Goal: Information Seeking & Learning: Learn about a topic

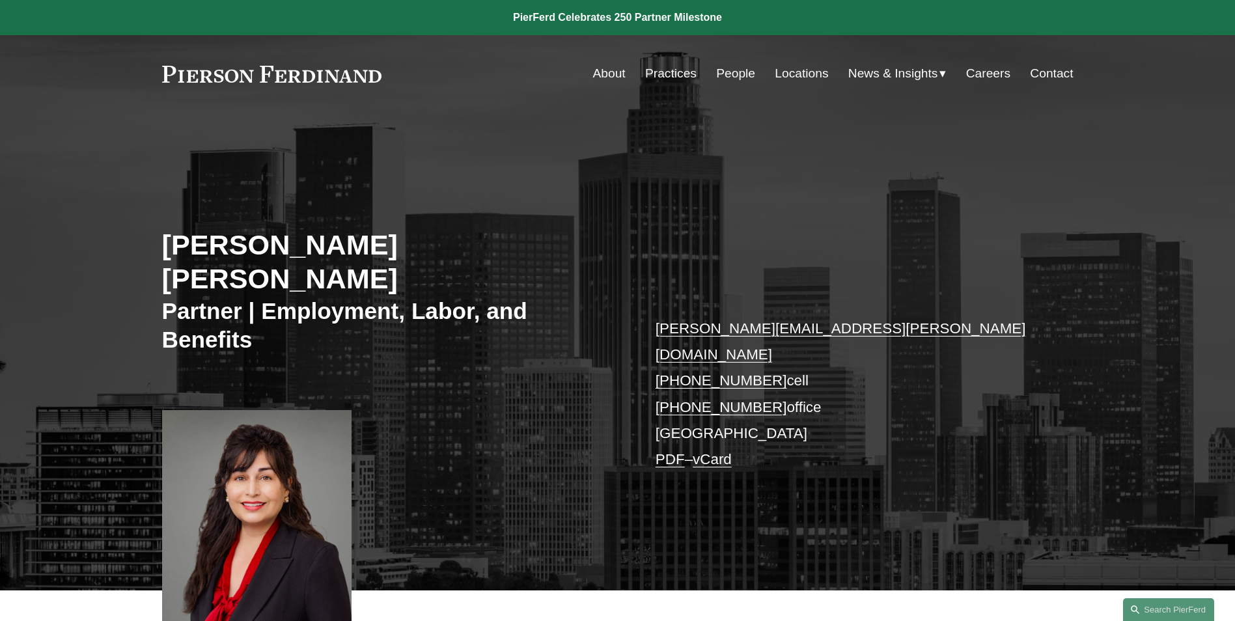
click at [731, 74] on link "People" at bounding box center [735, 73] width 39 height 25
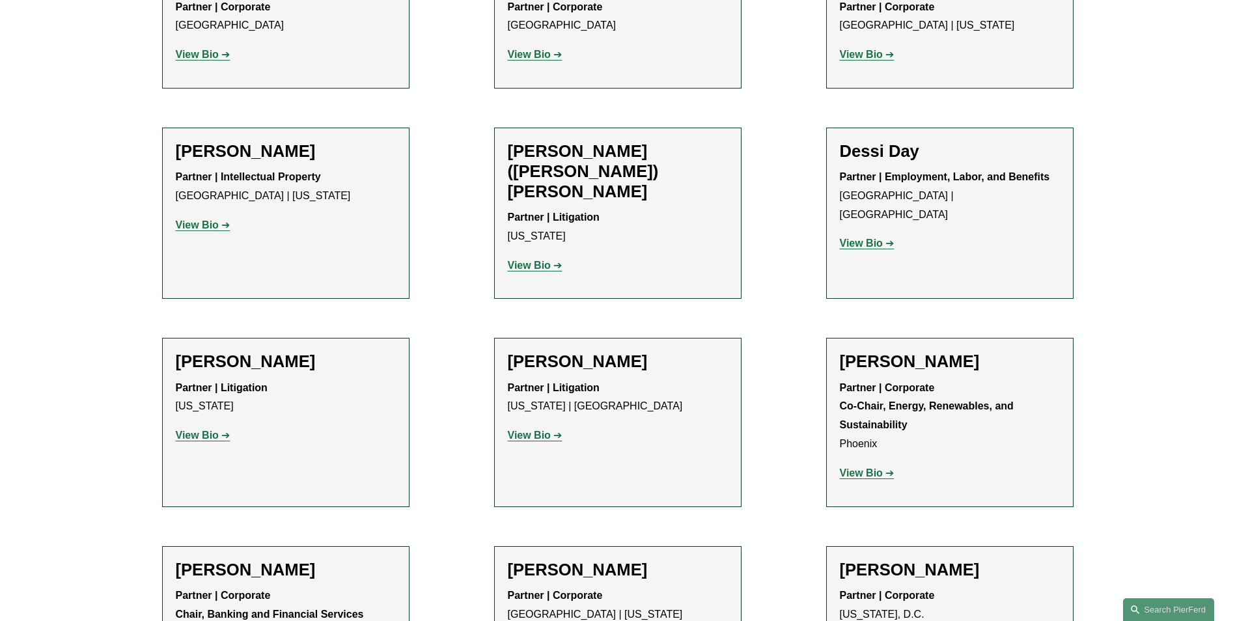
scroll to position [3644, 0]
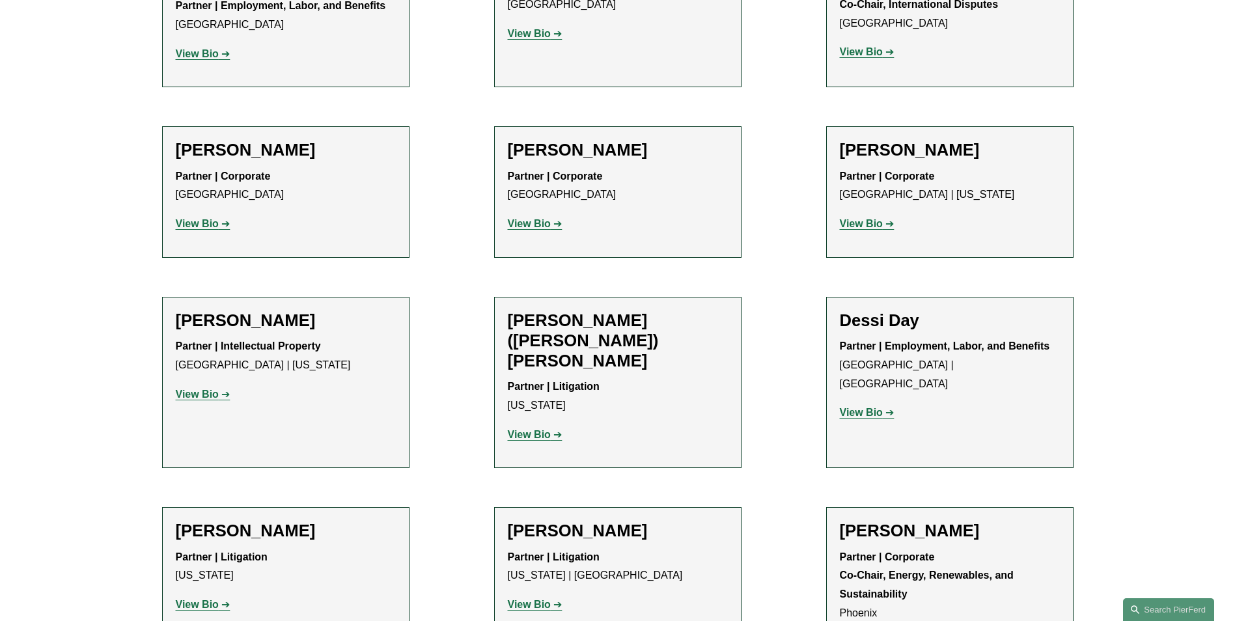
click at [877, 407] on strong "View Bio" at bounding box center [861, 412] width 43 height 11
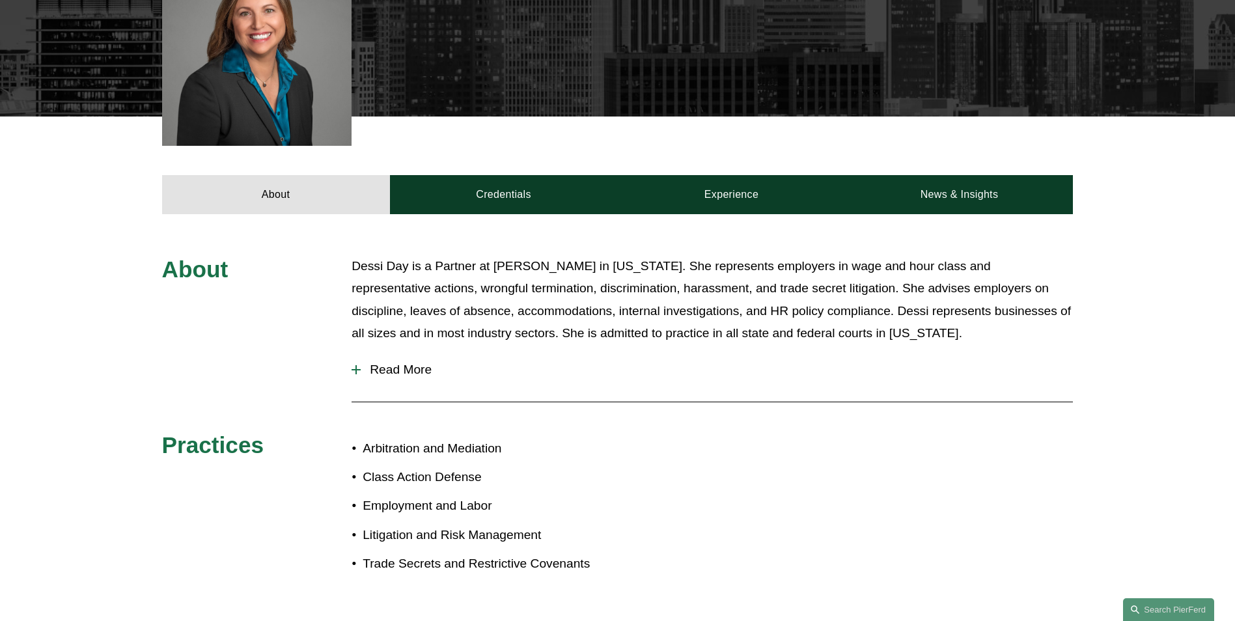
scroll to position [260, 0]
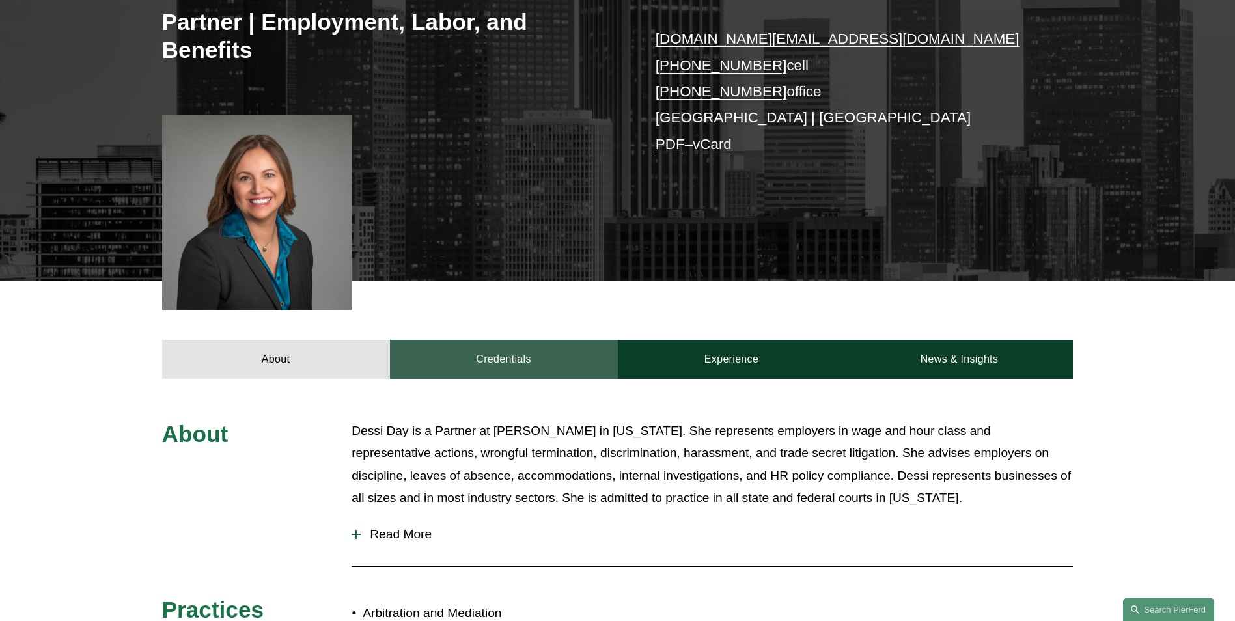
click at [516, 345] on link "Credentials" at bounding box center [504, 359] width 228 height 39
click at [510, 354] on link "Credentials" at bounding box center [504, 359] width 228 height 39
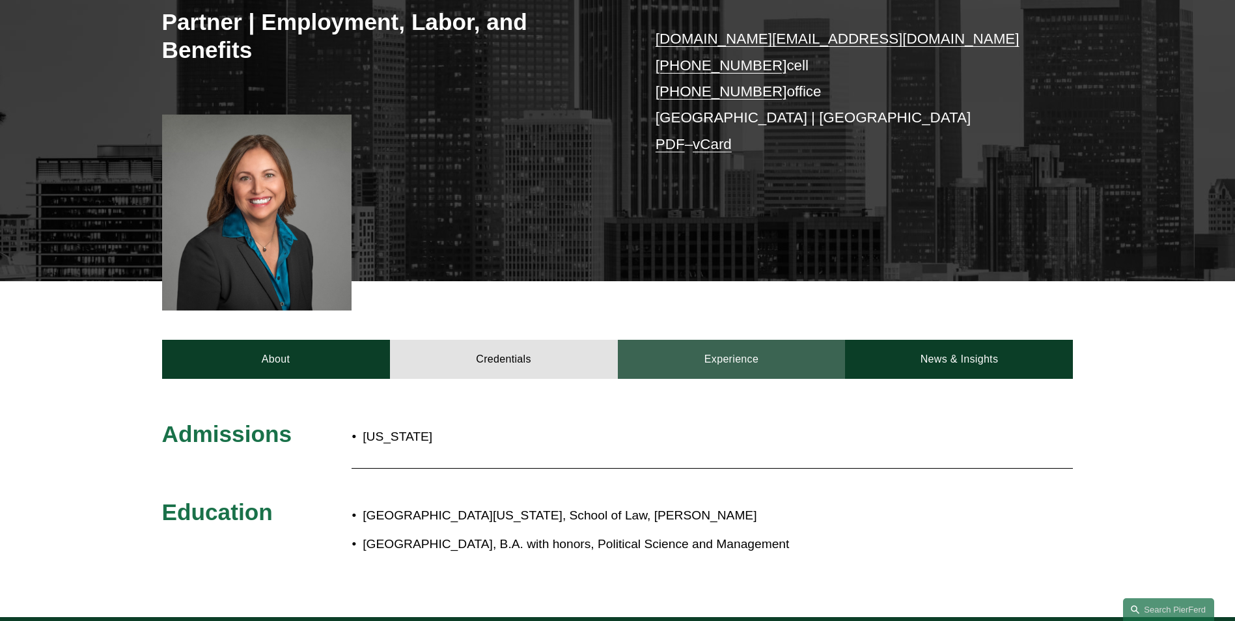
click at [739, 359] on link "Experience" at bounding box center [732, 359] width 228 height 39
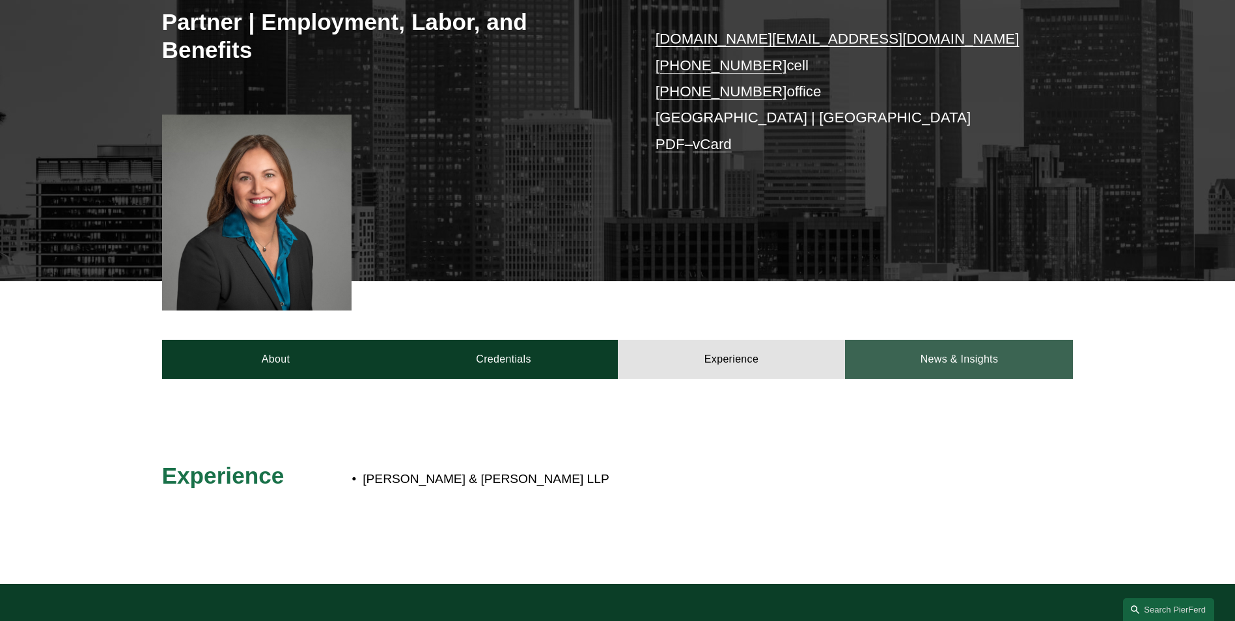
click at [957, 362] on link "News & Insights" at bounding box center [959, 359] width 228 height 39
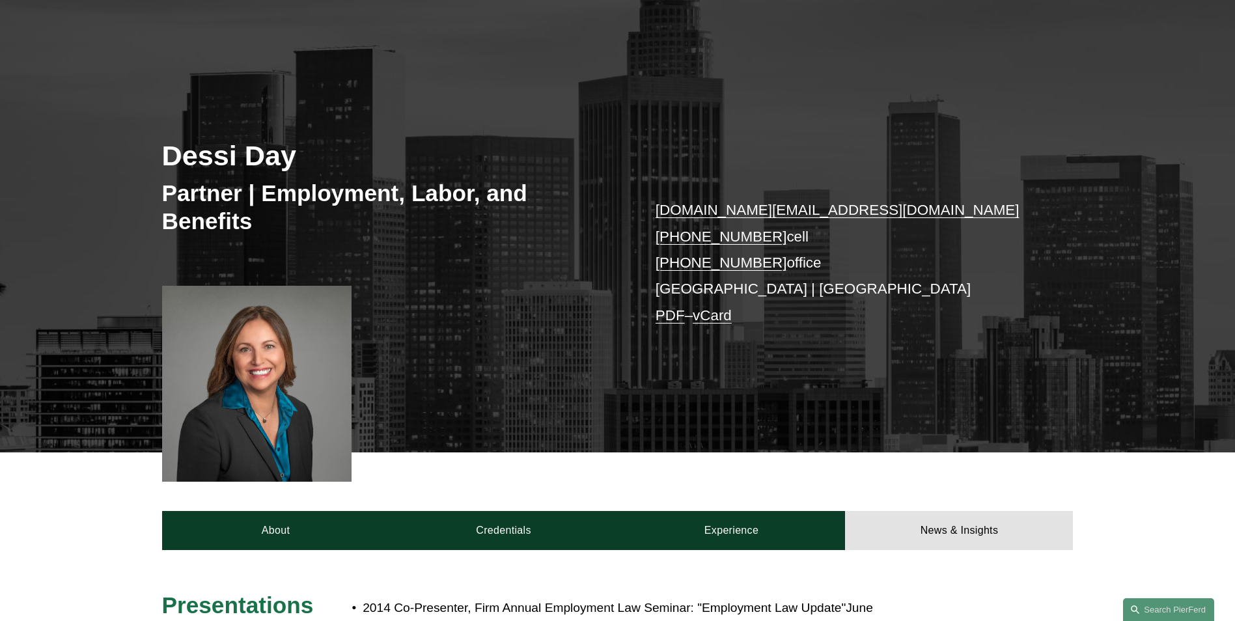
scroll to position [0, 0]
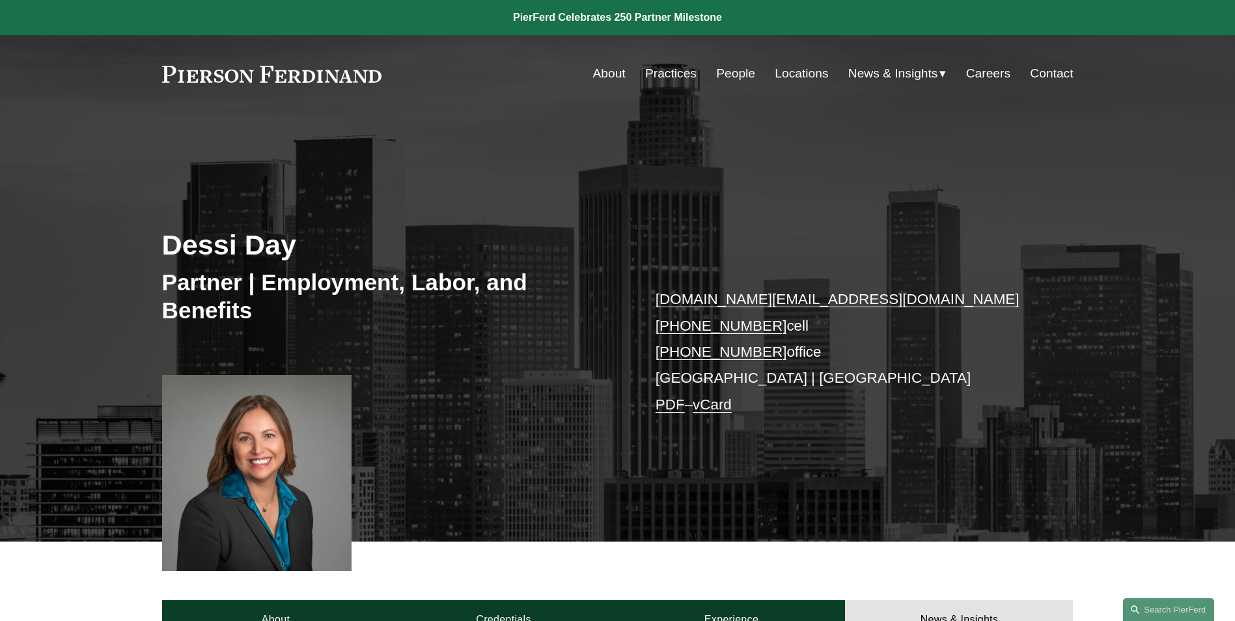
click at [742, 77] on link "People" at bounding box center [735, 73] width 39 height 25
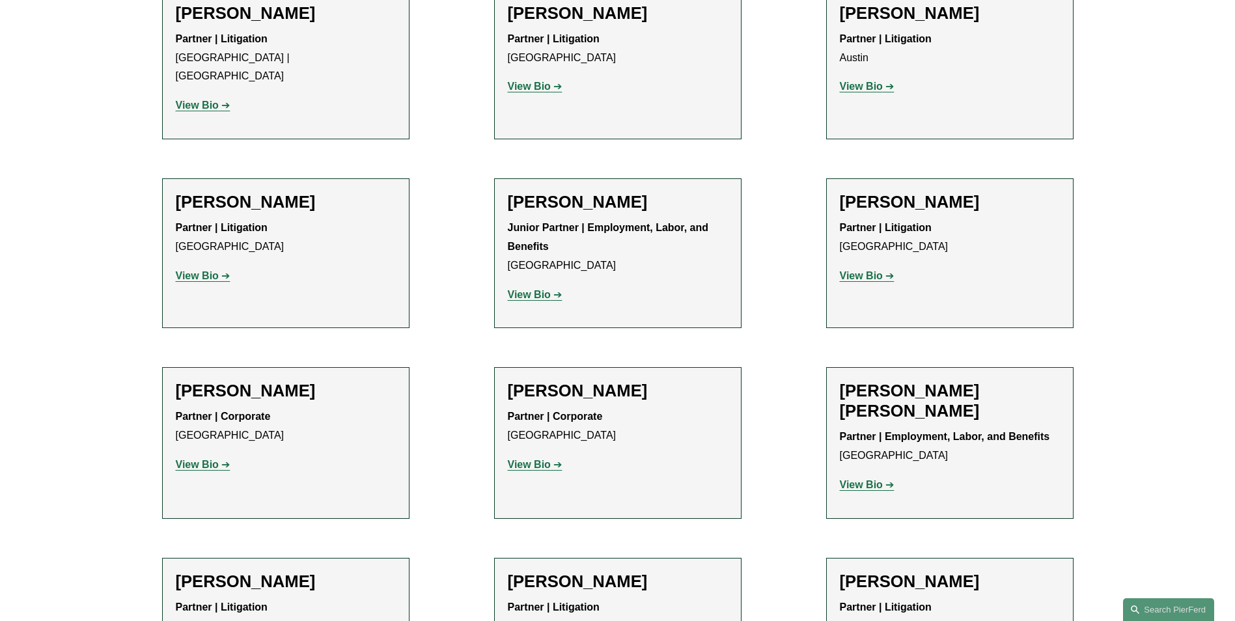
scroll to position [2603, 0]
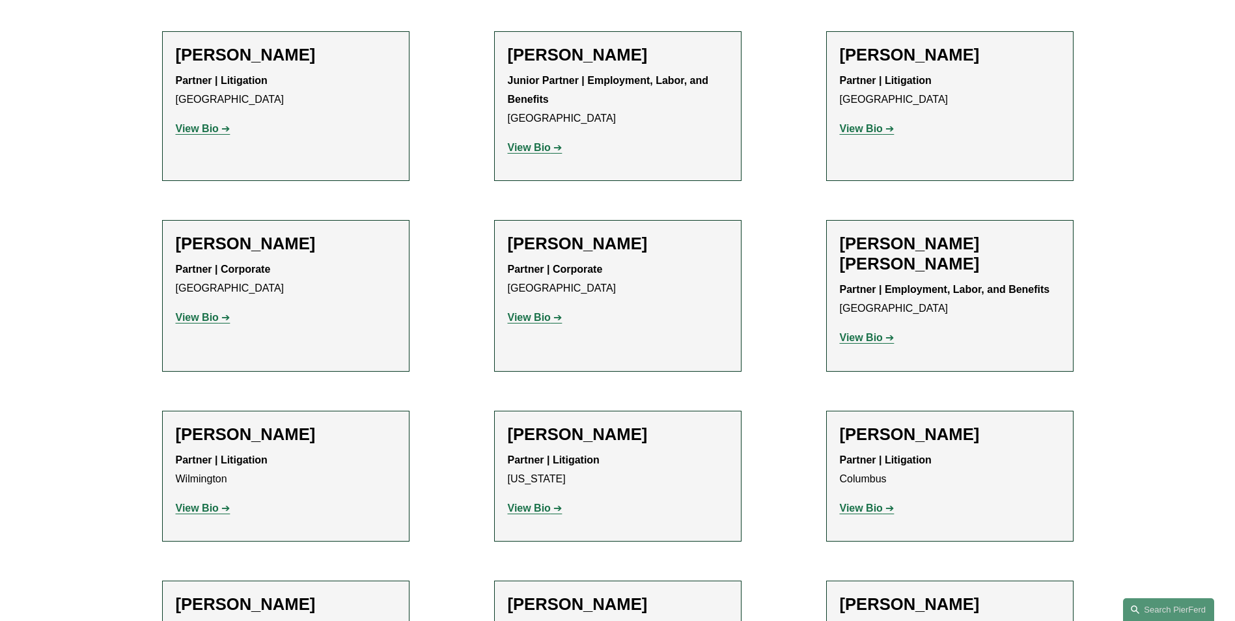
click at [869, 332] on strong "View Bio" at bounding box center [861, 337] width 43 height 11
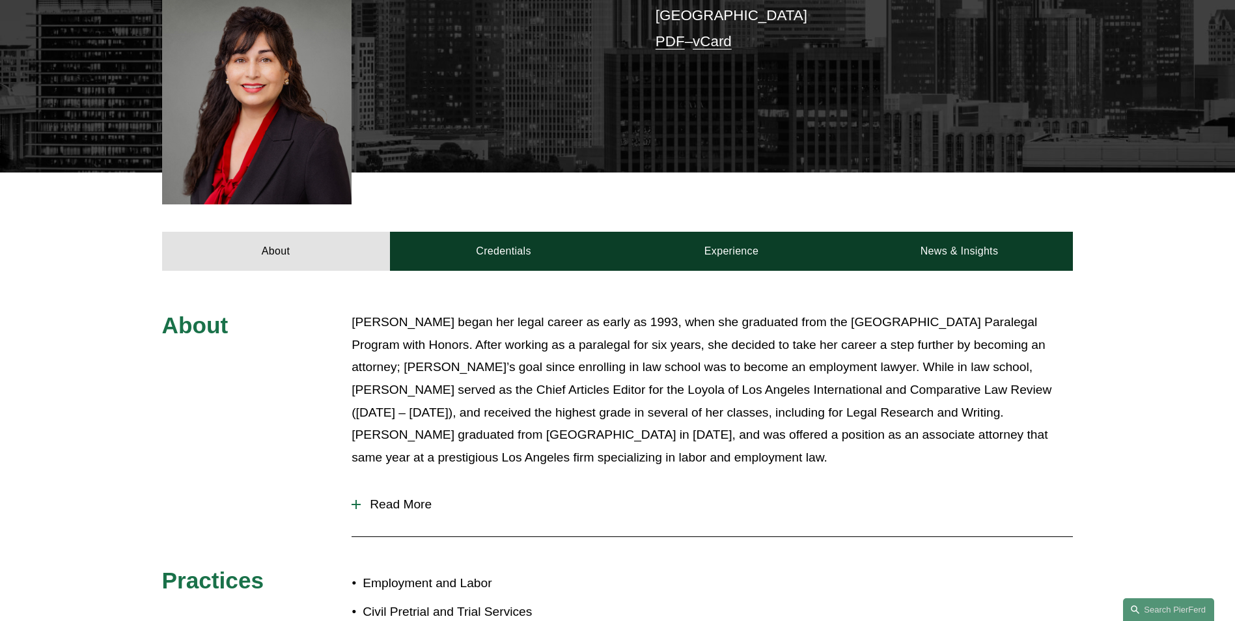
scroll to position [456, 0]
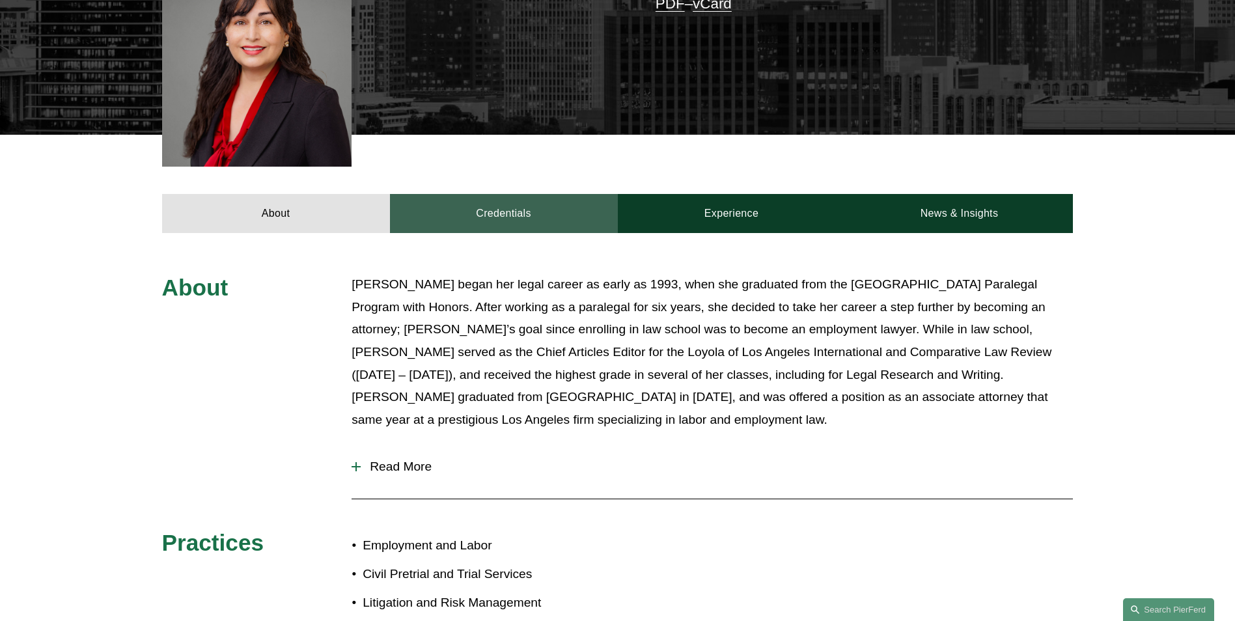
click at [525, 194] on link "Credentials" at bounding box center [504, 213] width 228 height 39
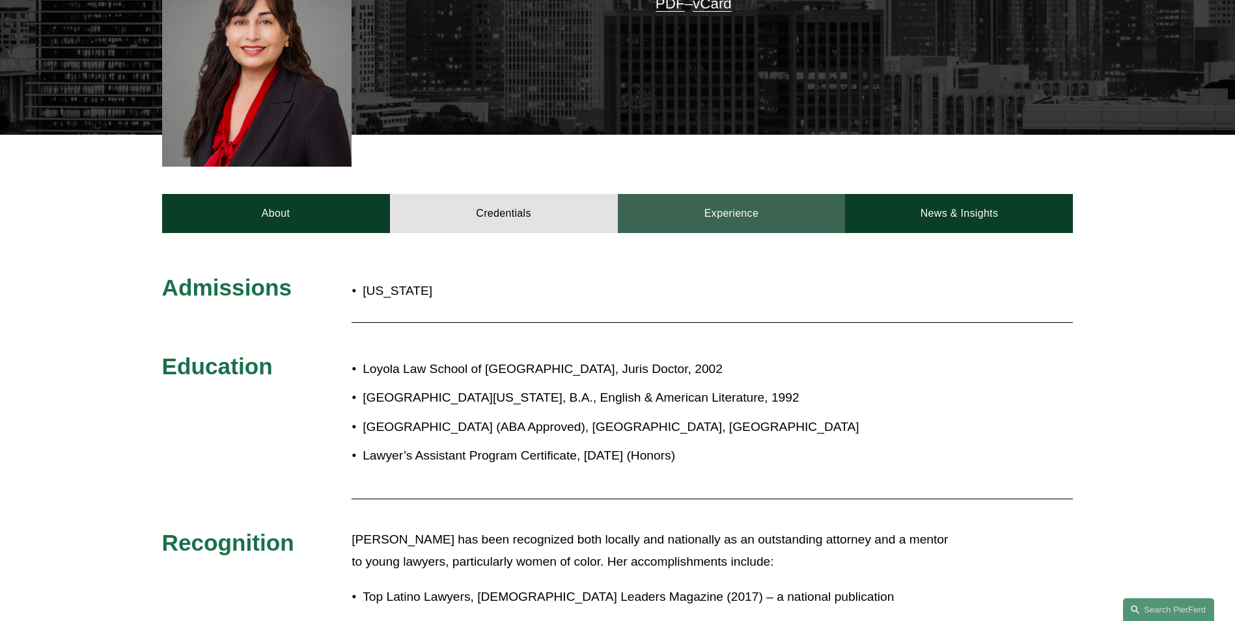
click at [758, 194] on link "Experience" at bounding box center [732, 213] width 228 height 39
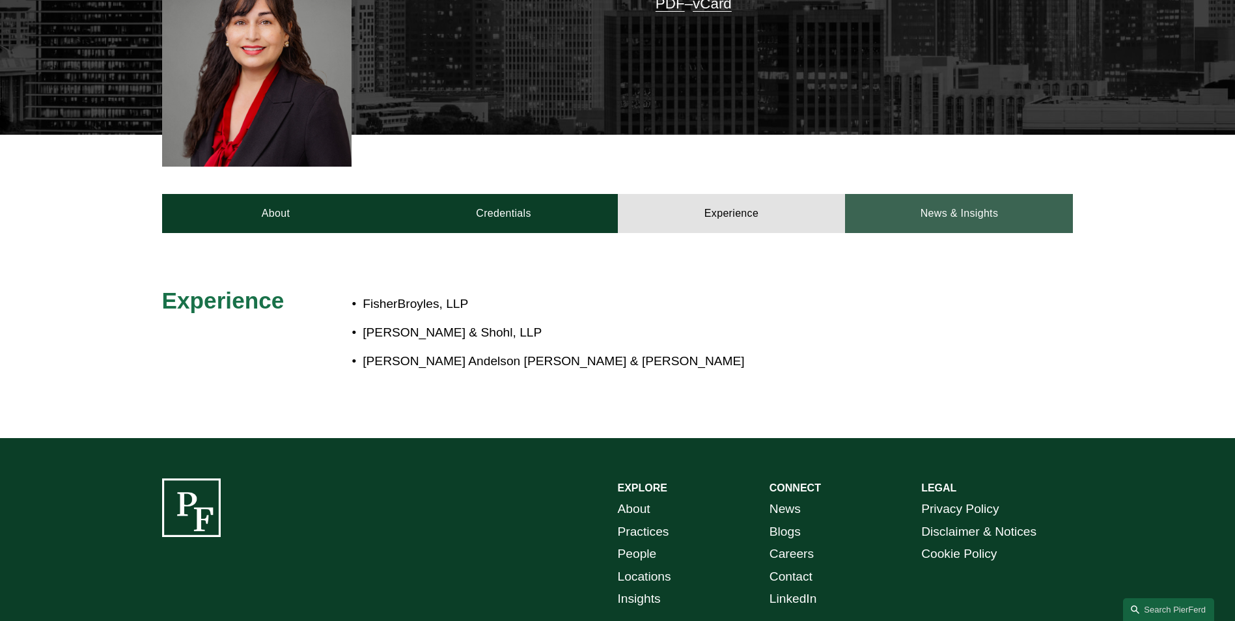
click at [966, 194] on link "News & Insights" at bounding box center [959, 213] width 228 height 39
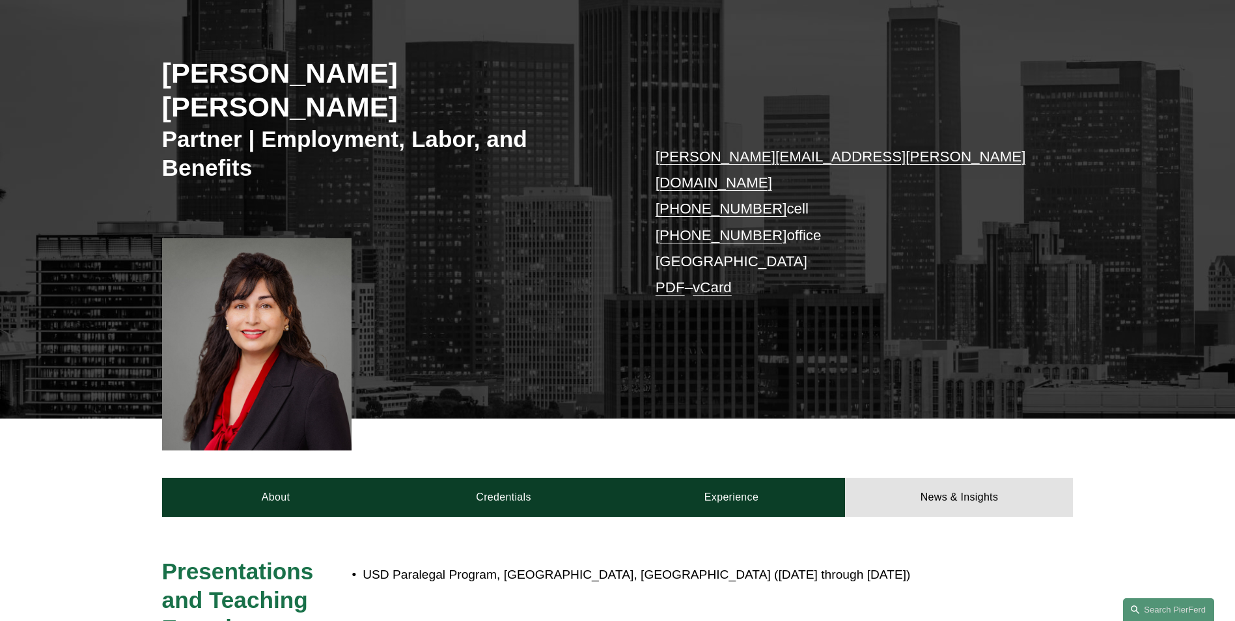
scroll to position [0, 0]
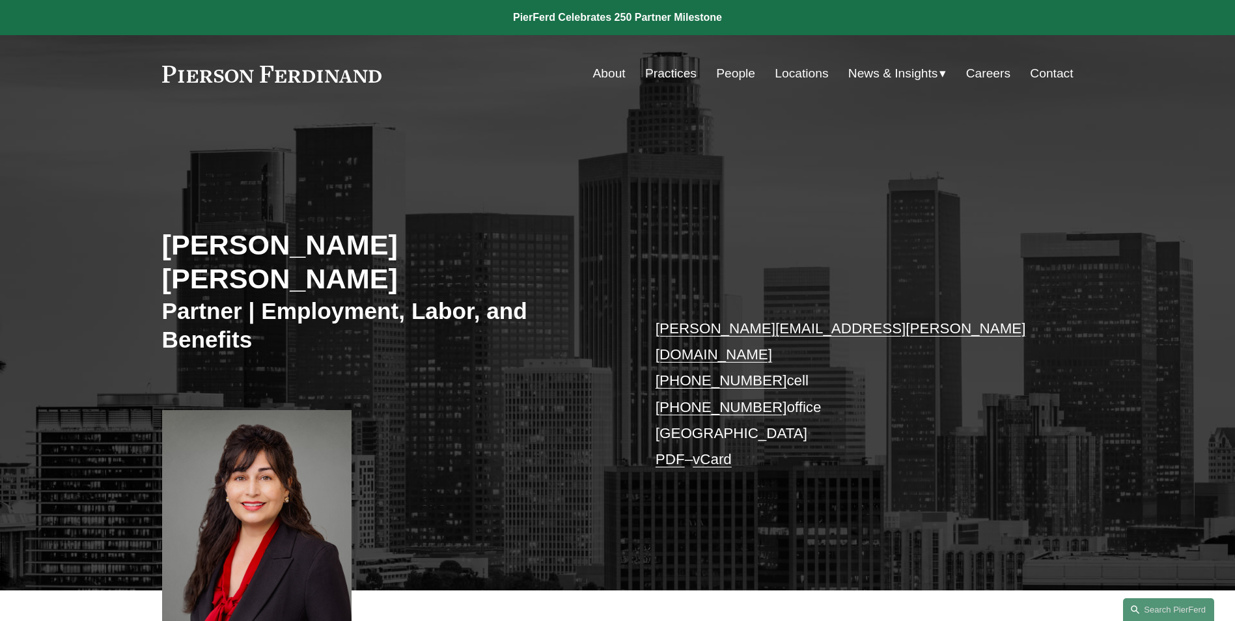
click at [720, 68] on link "People" at bounding box center [735, 73] width 39 height 25
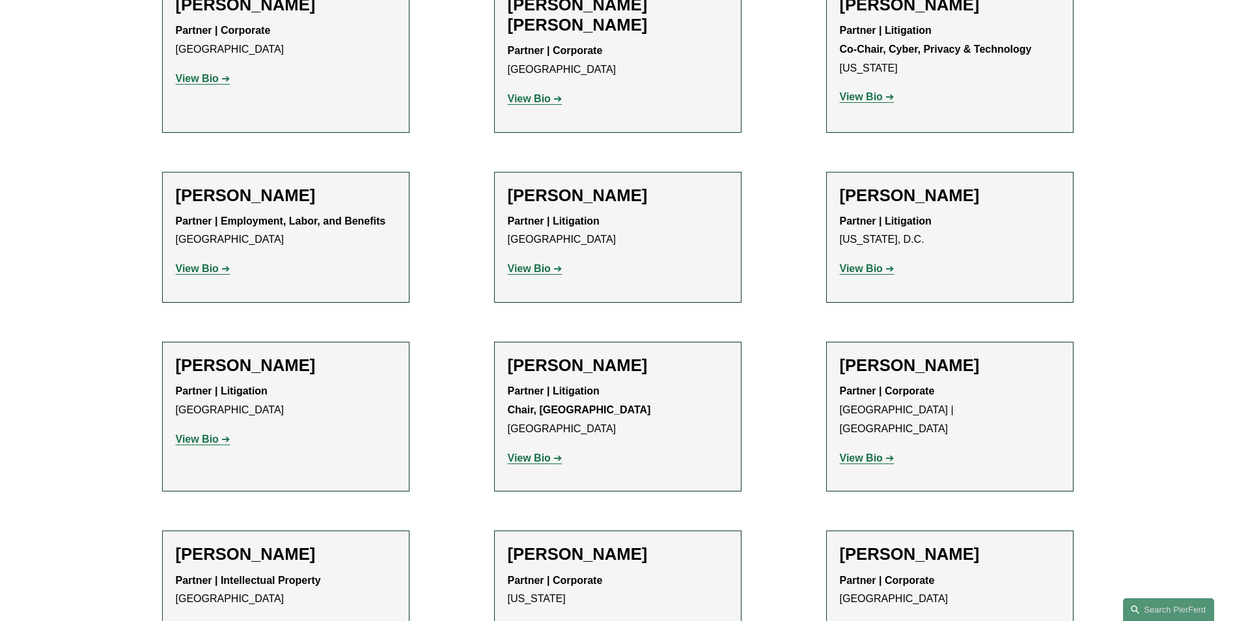
scroll to position [12774, 0]
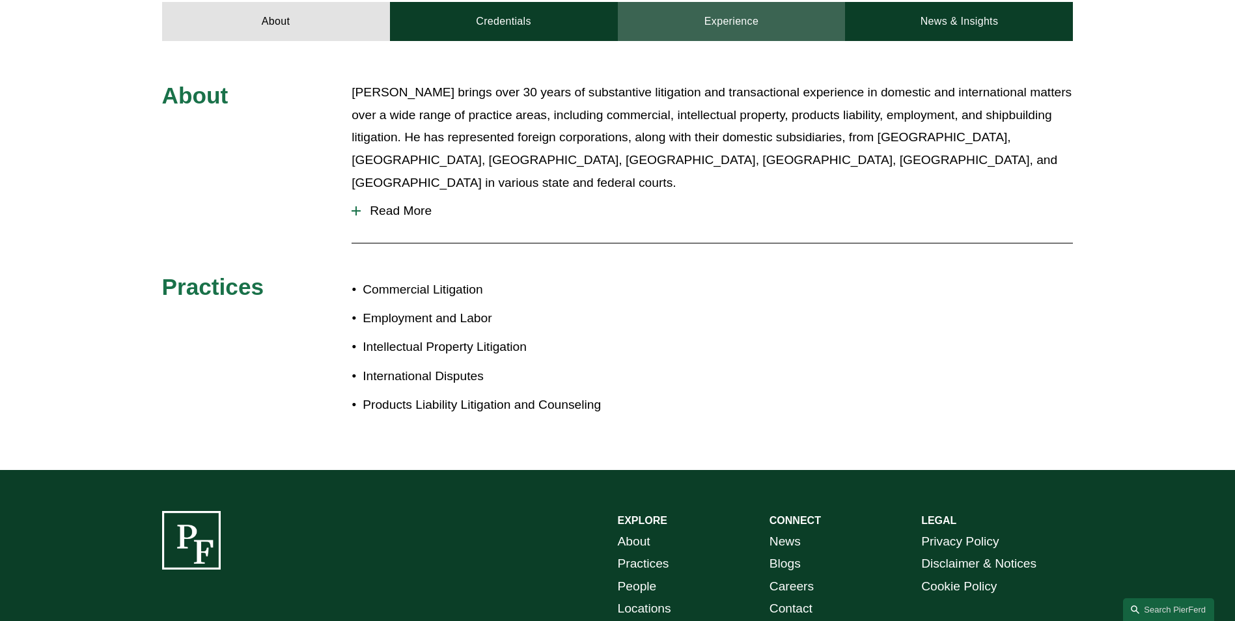
scroll to position [325, 0]
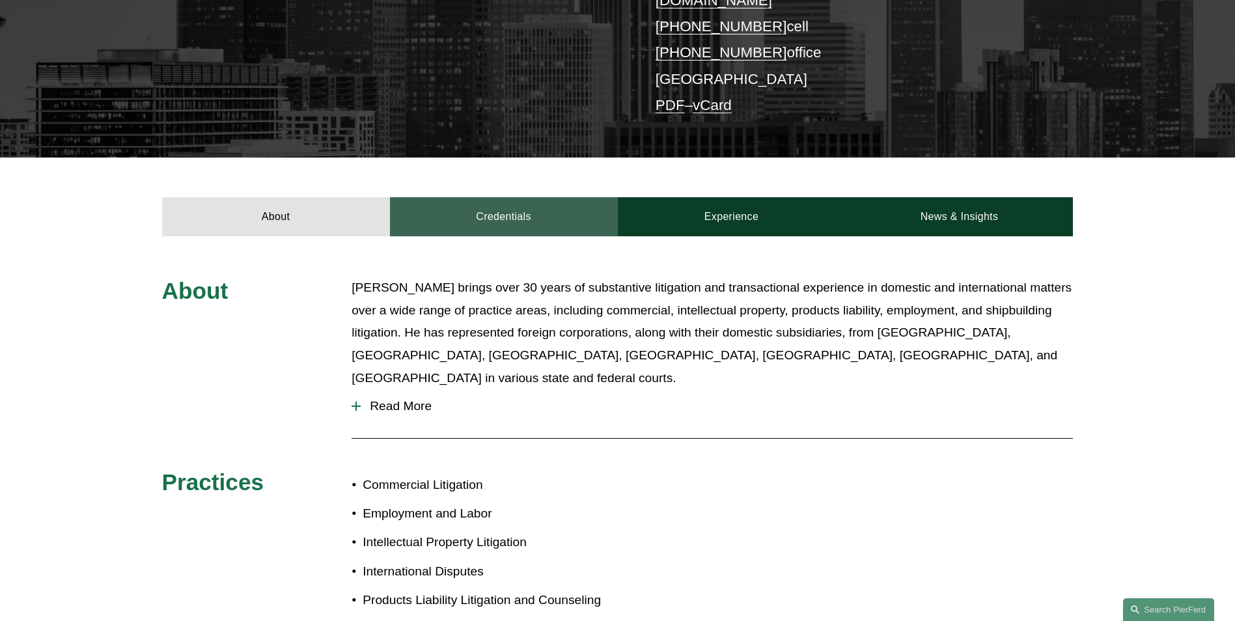
click at [516, 198] on link "Credentials" at bounding box center [504, 216] width 228 height 39
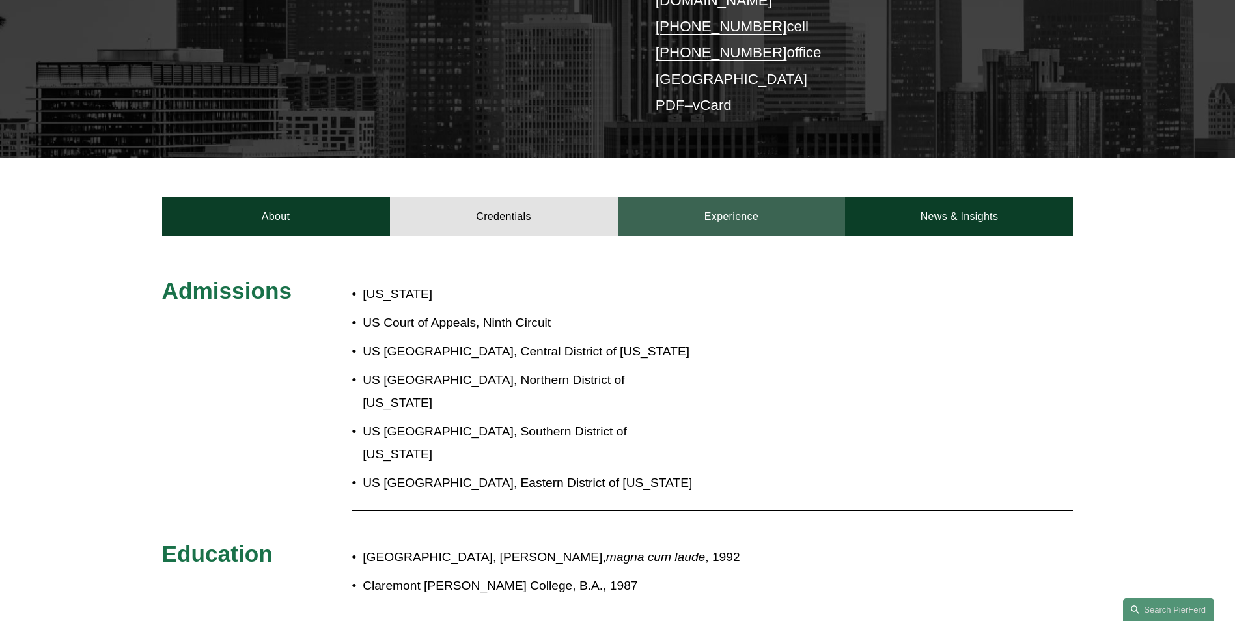
click at [710, 202] on link "Experience" at bounding box center [732, 216] width 228 height 39
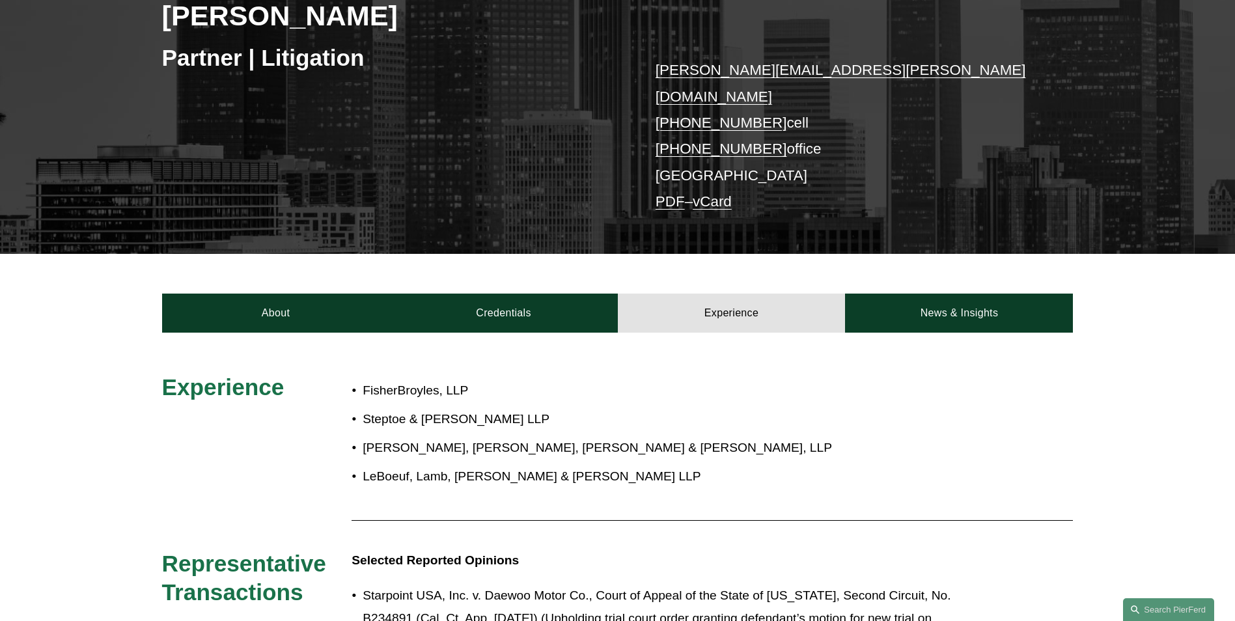
scroll to position [0, 0]
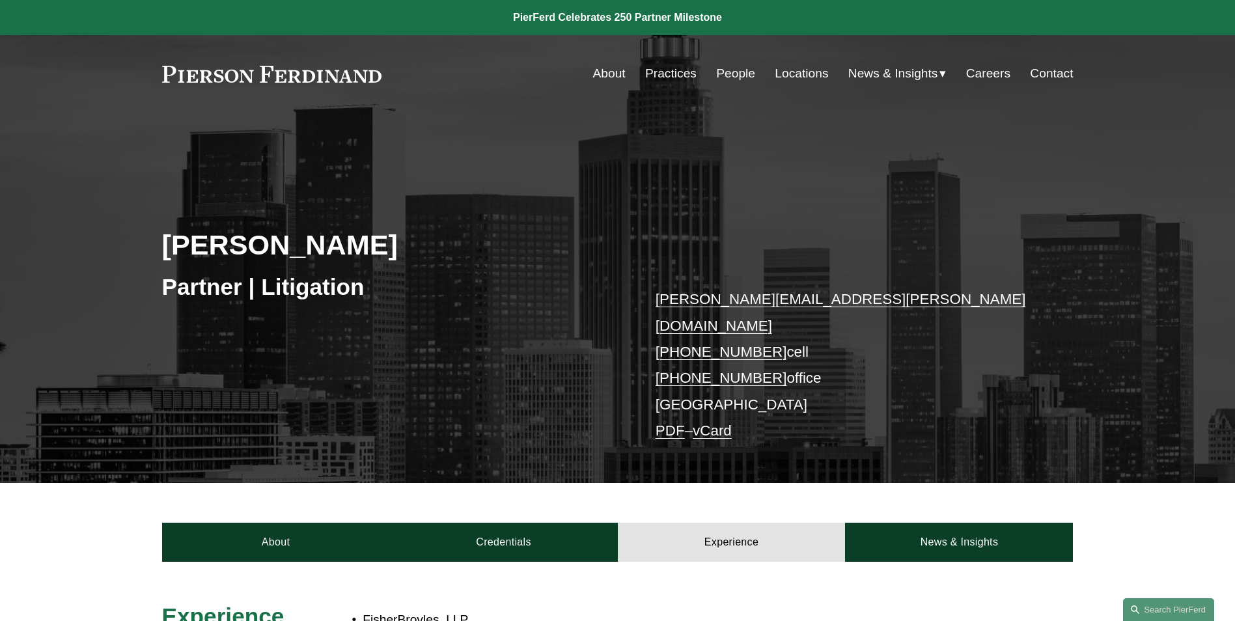
click at [735, 74] on link "People" at bounding box center [735, 73] width 39 height 25
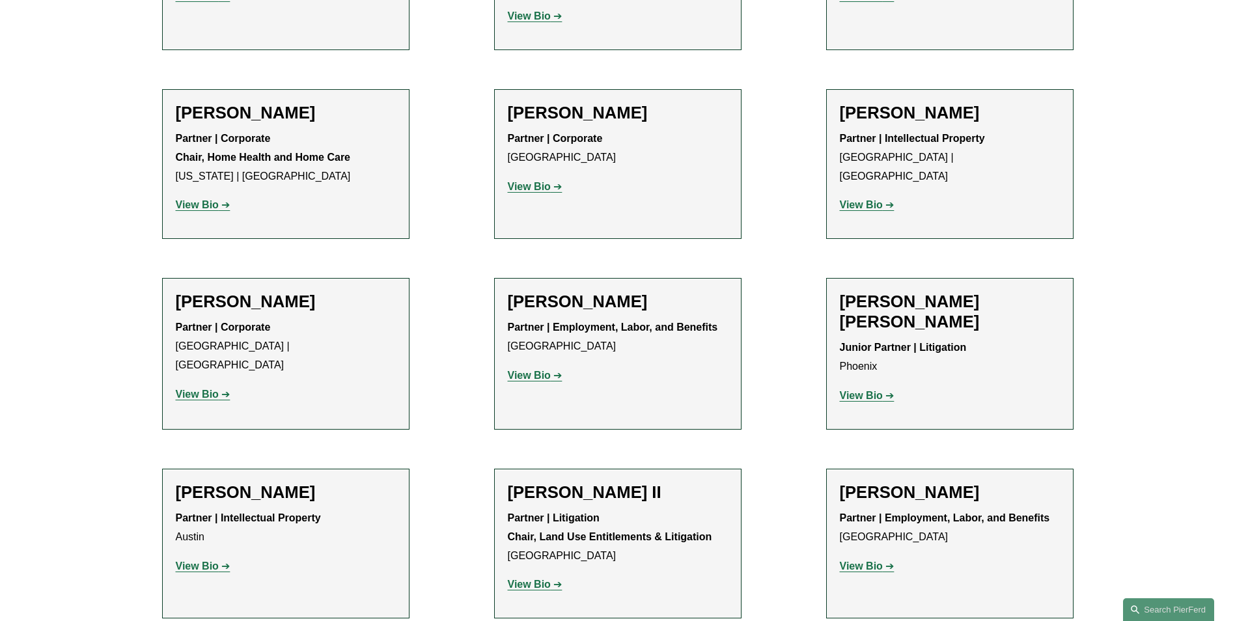
scroll to position [911, 0]
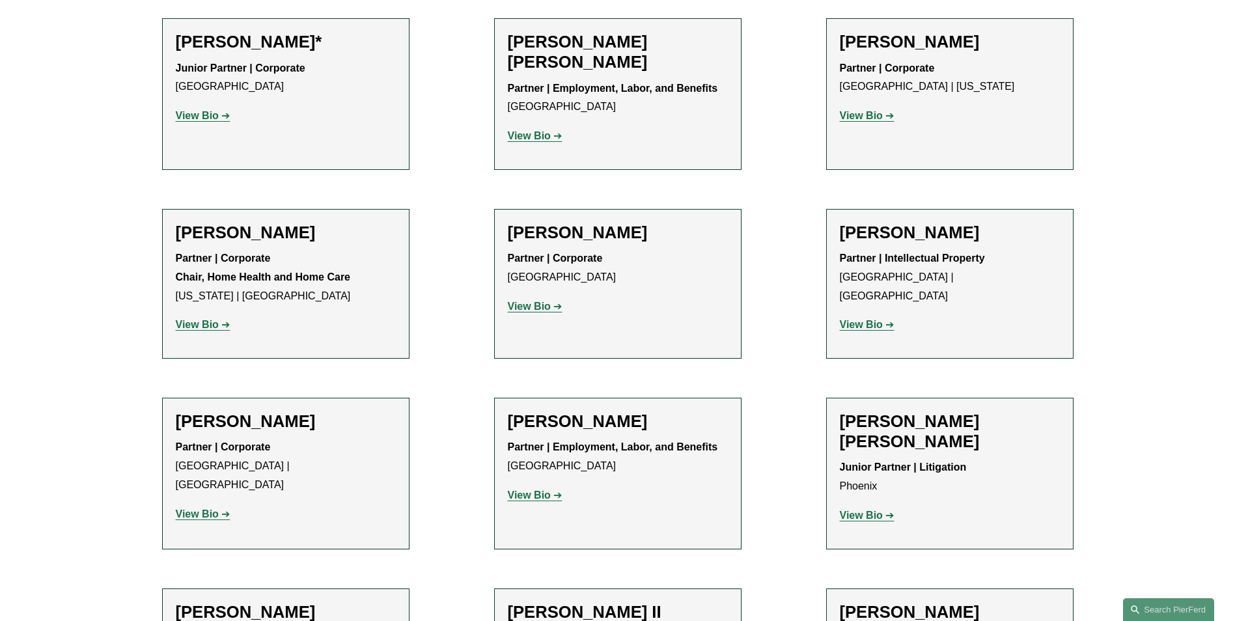
click at [541, 497] on strong "View Bio" at bounding box center [529, 494] width 43 height 11
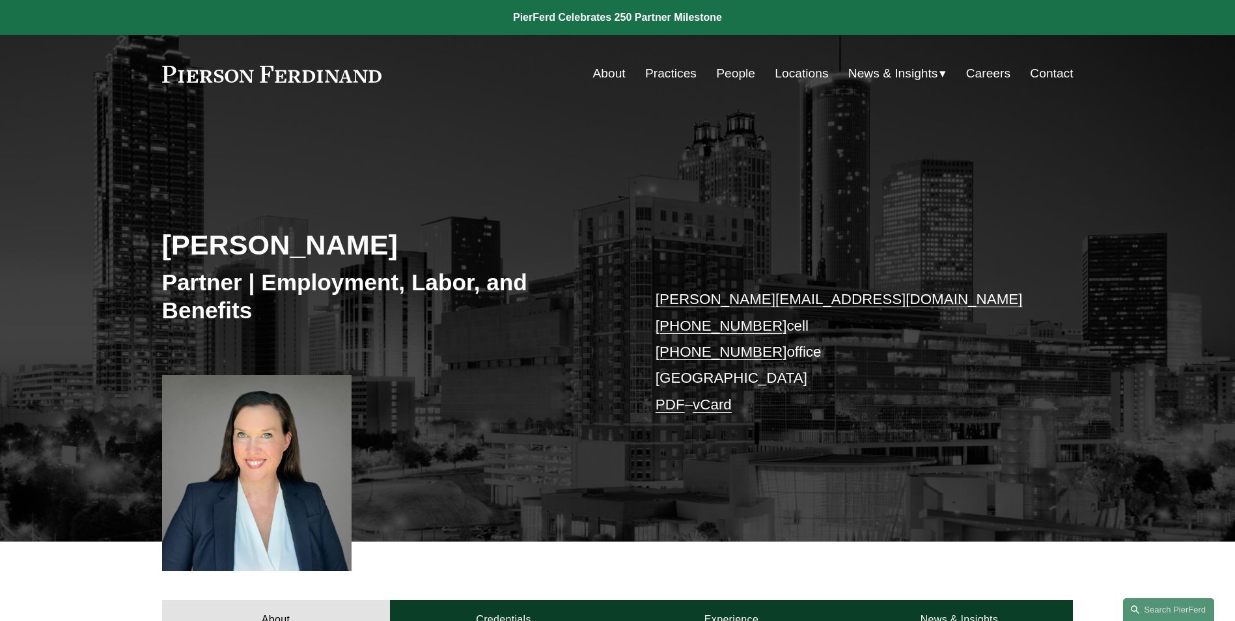
scroll to position [325, 0]
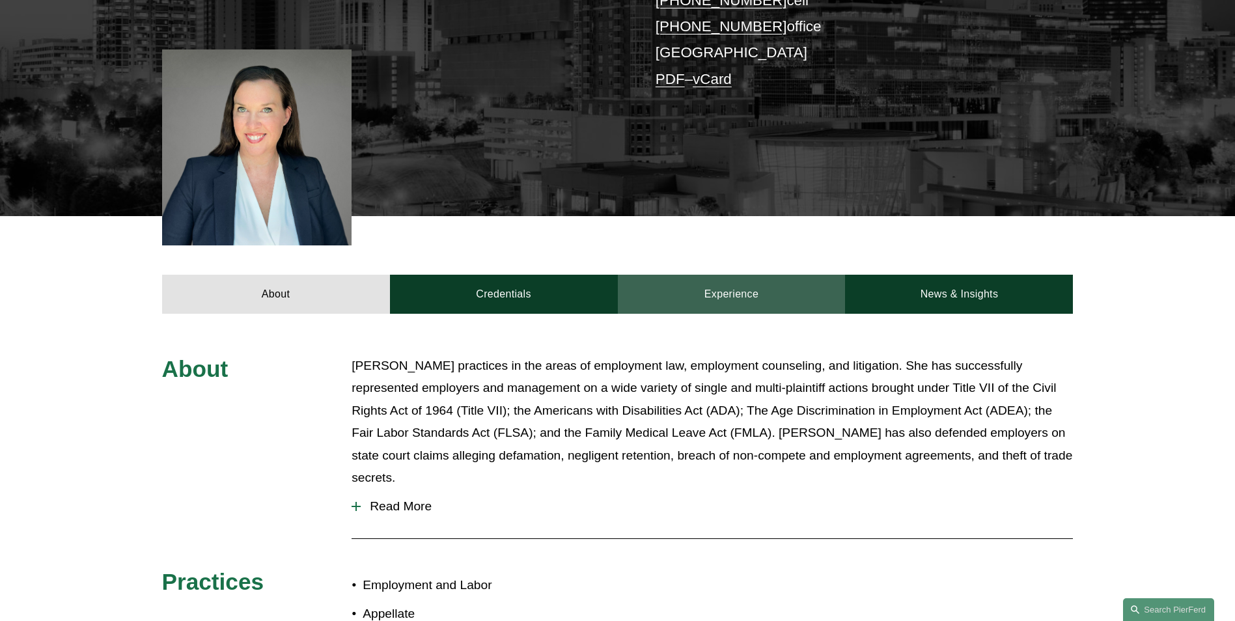
click at [696, 289] on link "Experience" at bounding box center [732, 294] width 228 height 39
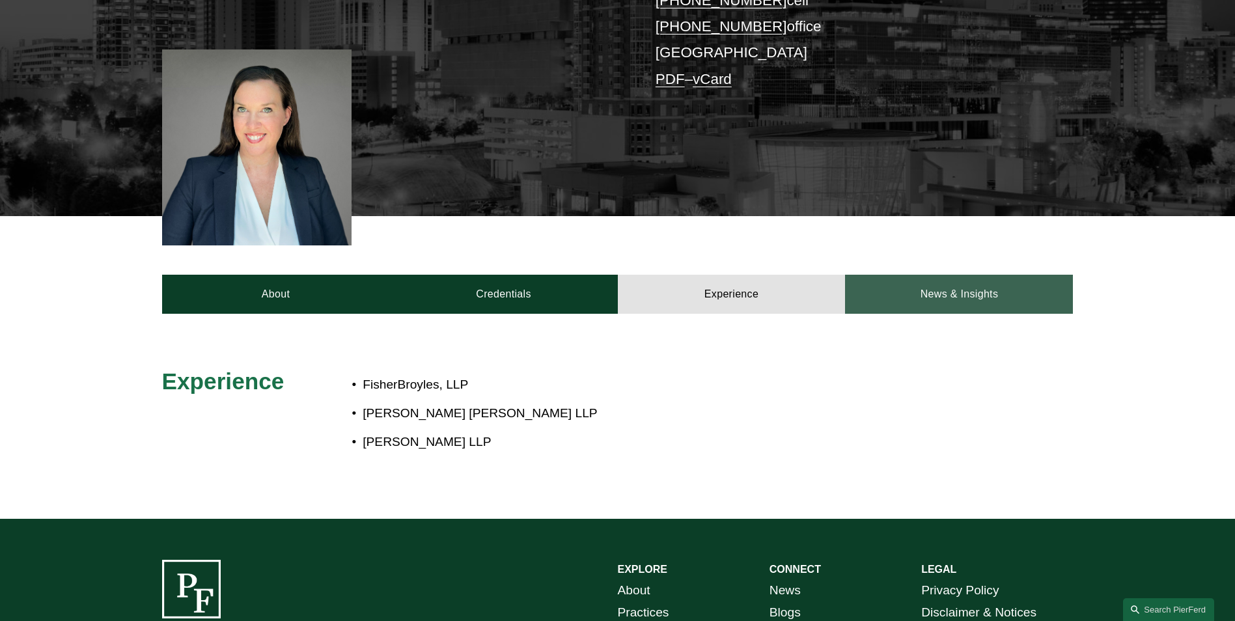
click at [942, 295] on link "News & Insights" at bounding box center [959, 294] width 228 height 39
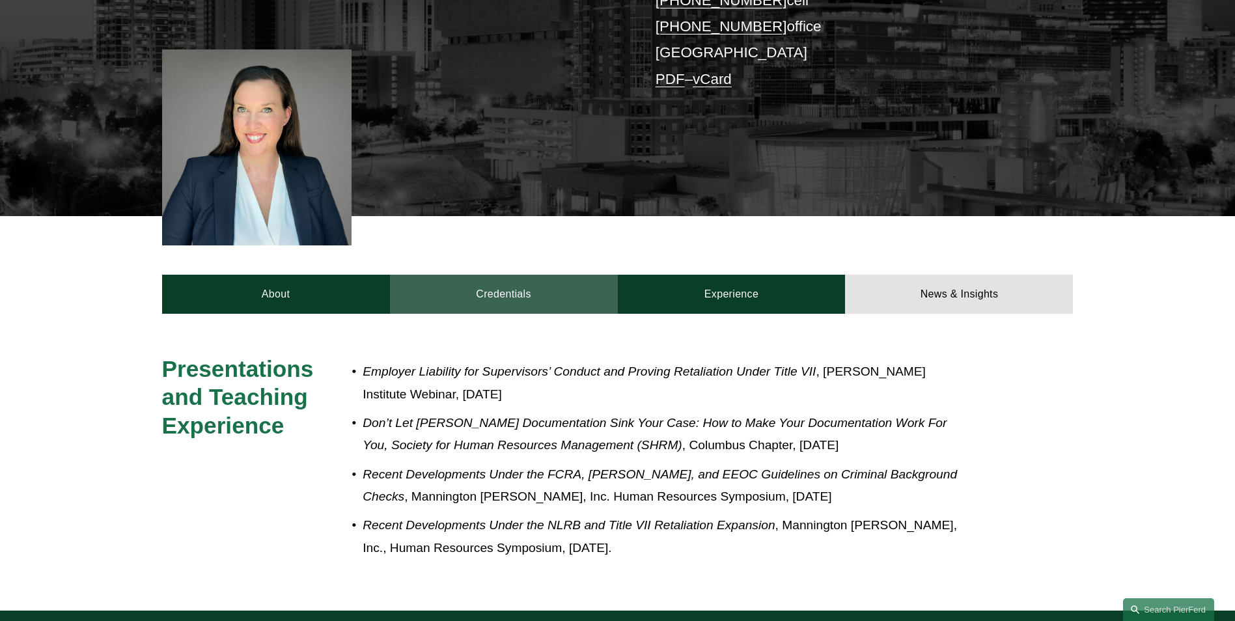
click at [528, 286] on link "Credentials" at bounding box center [504, 294] width 228 height 39
